Goal: Information Seeking & Learning: Learn about a topic

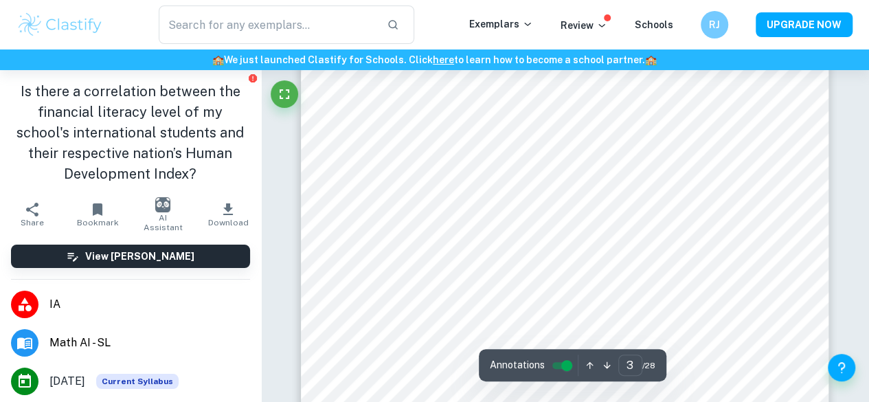
scroll to position [1670, 0]
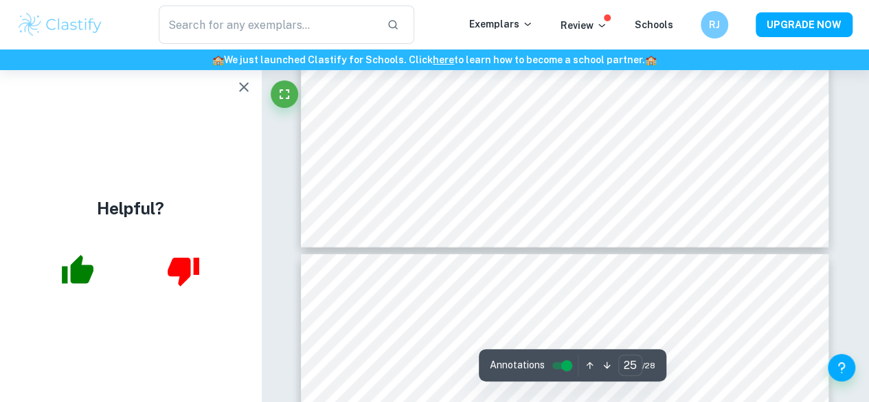
type input "26"
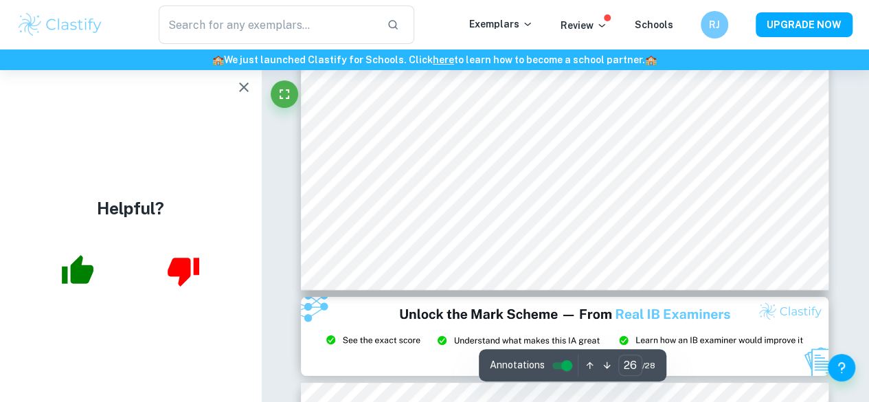
scroll to position [18127, 0]
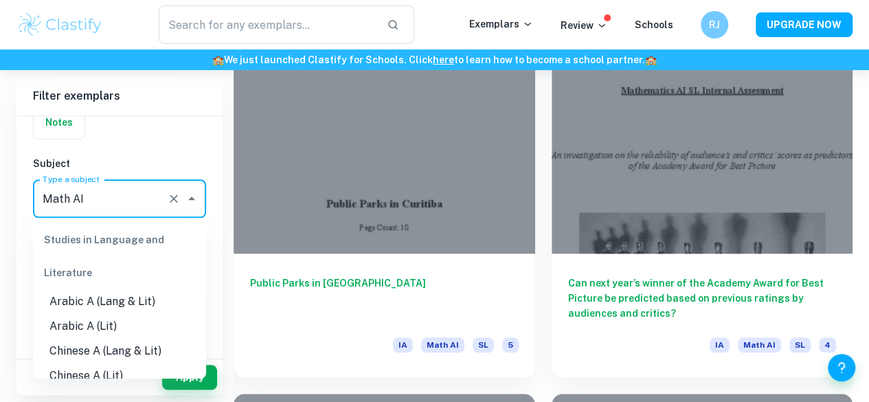
scroll to position [1831, 0]
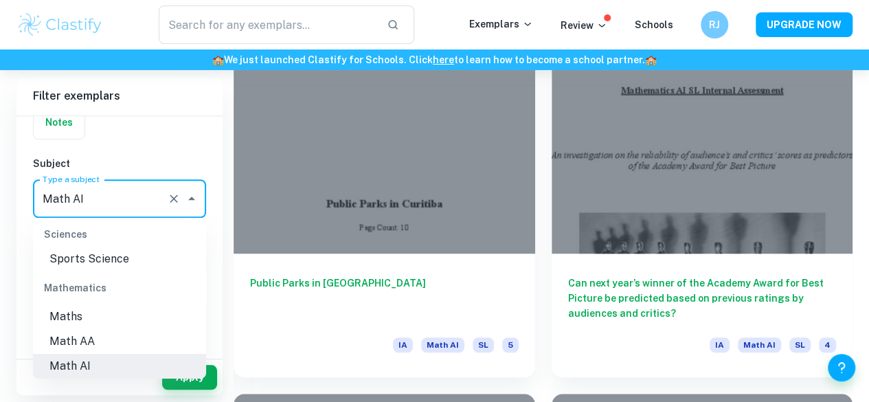
click at [91, 203] on input "Math AI" at bounding box center [100, 198] width 122 height 26
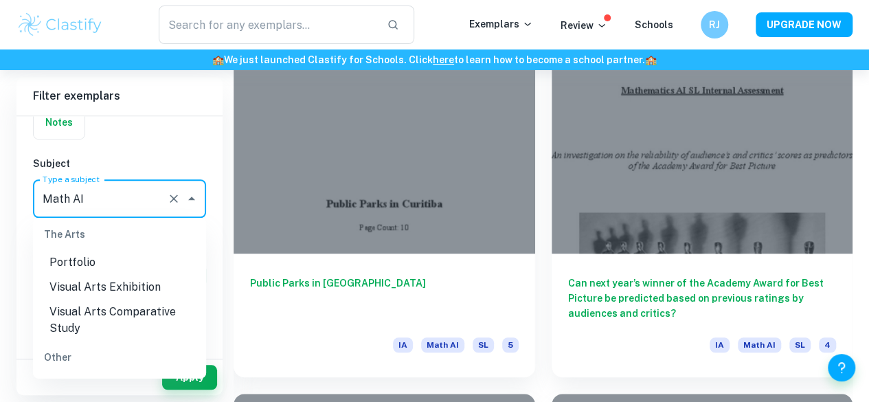
scroll to position [2113, 0]
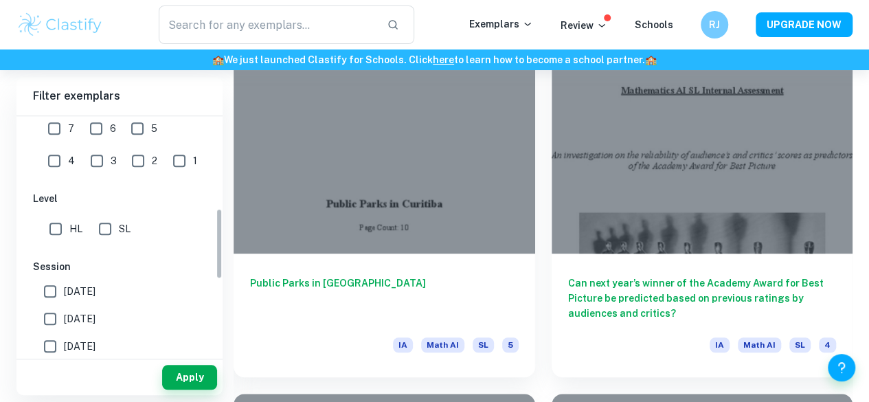
scroll to position [338, 0]
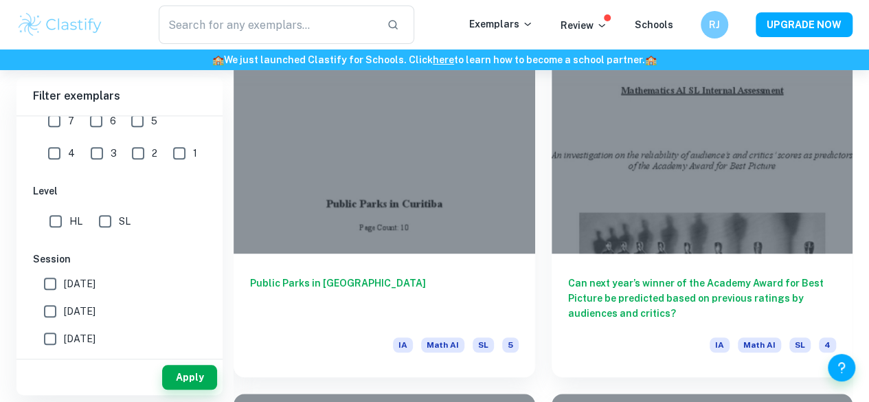
click at [51, 216] on input "HL" at bounding box center [55, 220] width 27 height 27
checkbox input "true"
click at [172, 363] on div "Apply" at bounding box center [119, 377] width 206 height 36
click at [180, 372] on button "Apply" at bounding box center [189, 377] width 55 height 25
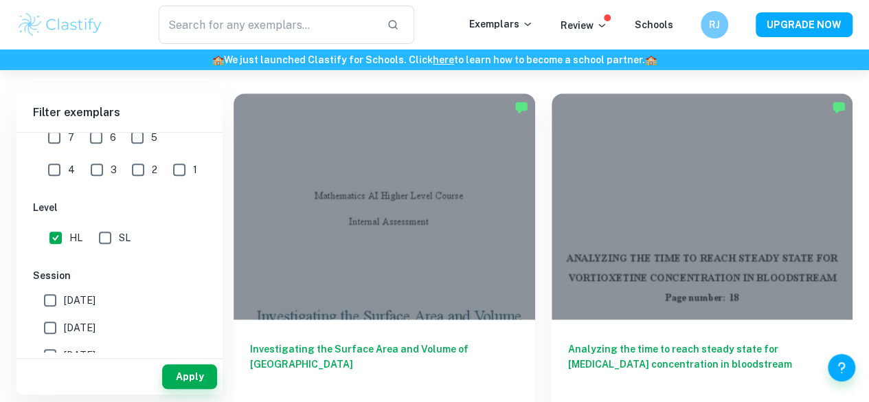
scroll to position [359, 0]
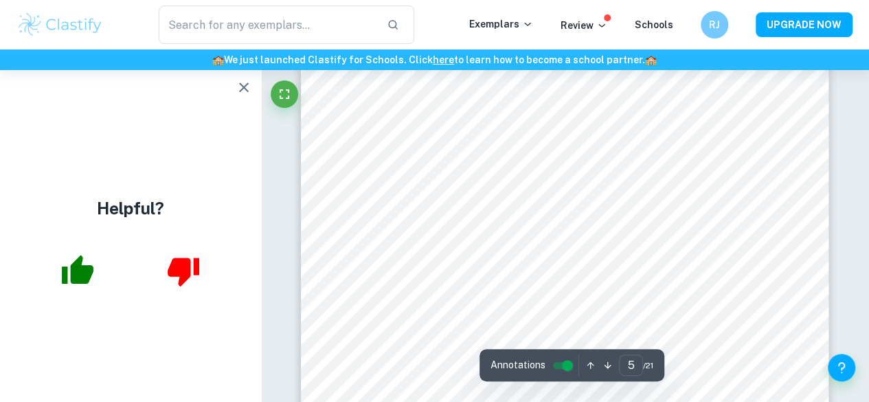
scroll to position [3096, 0]
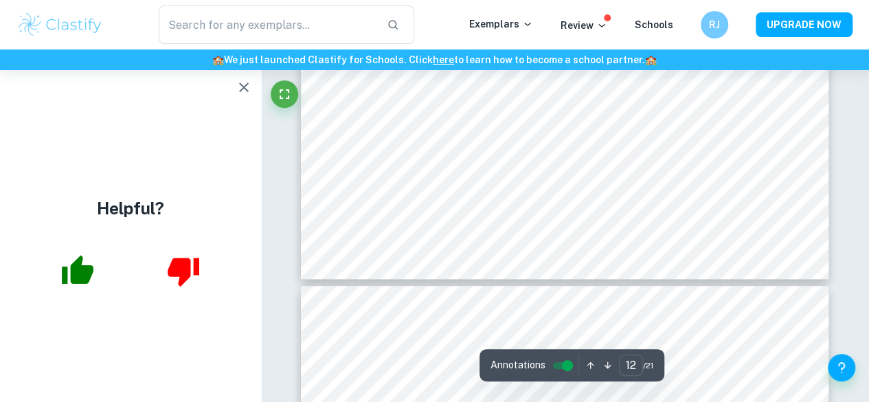
type input "13"
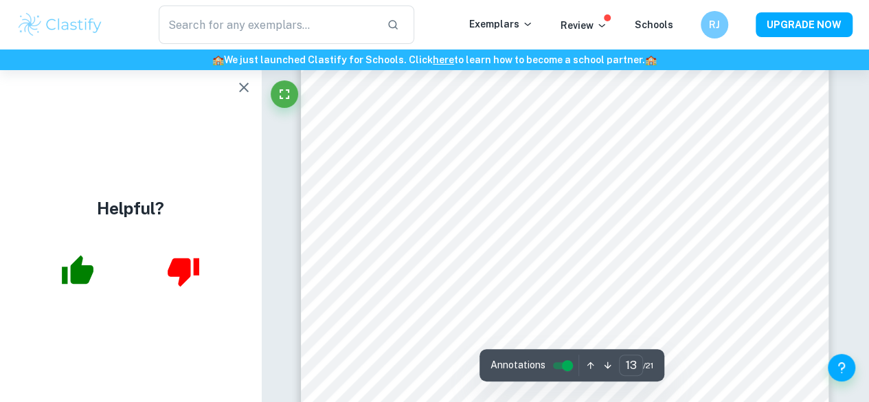
scroll to position [8626, 0]
